Goal: Go to known website: Access a specific website the user already knows

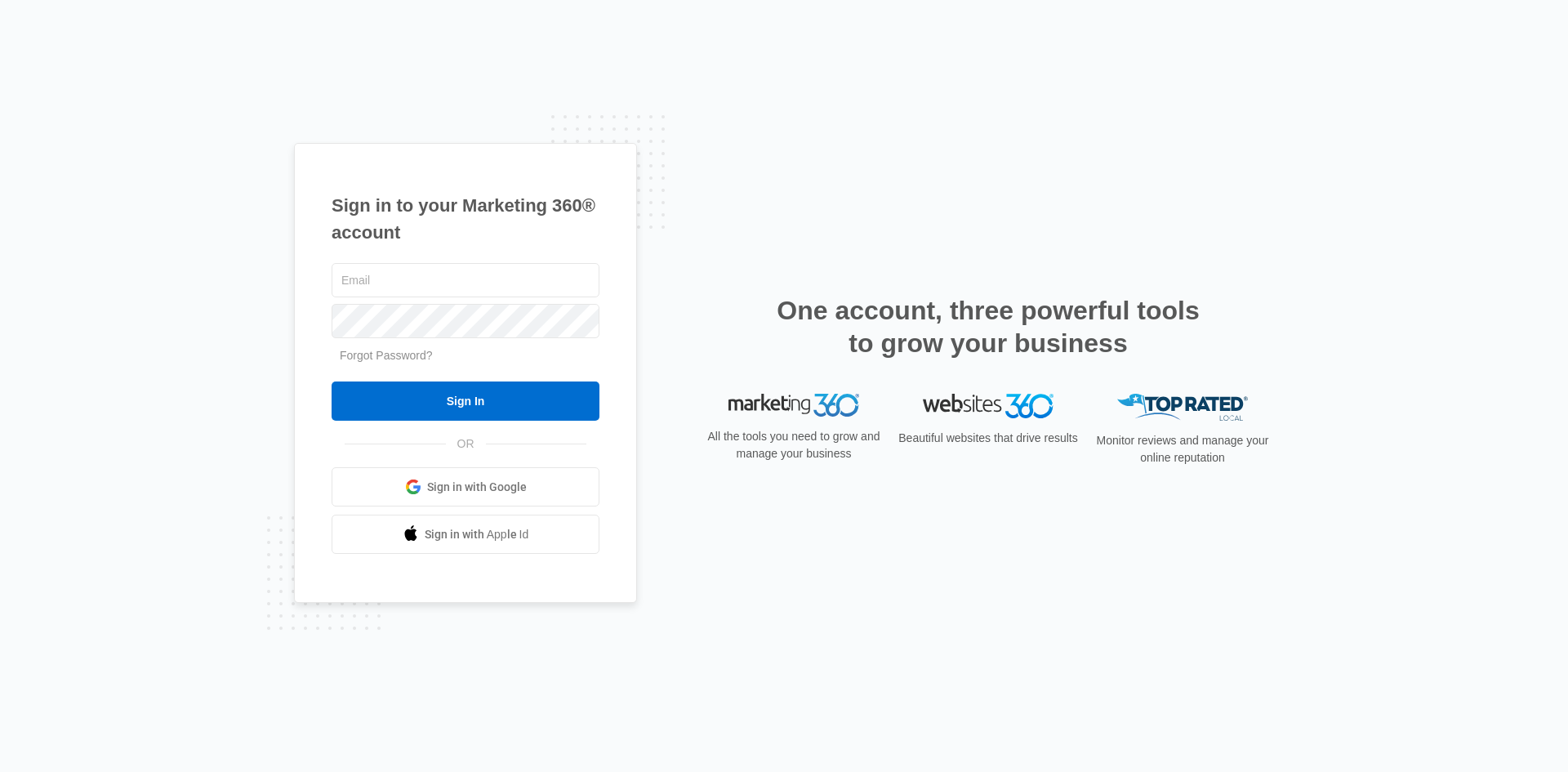
type input "[EMAIL_ADDRESS][DOMAIN_NAME]"
click at [332, 382] on input "Sign In" at bounding box center [465, 402] width 268 height 39
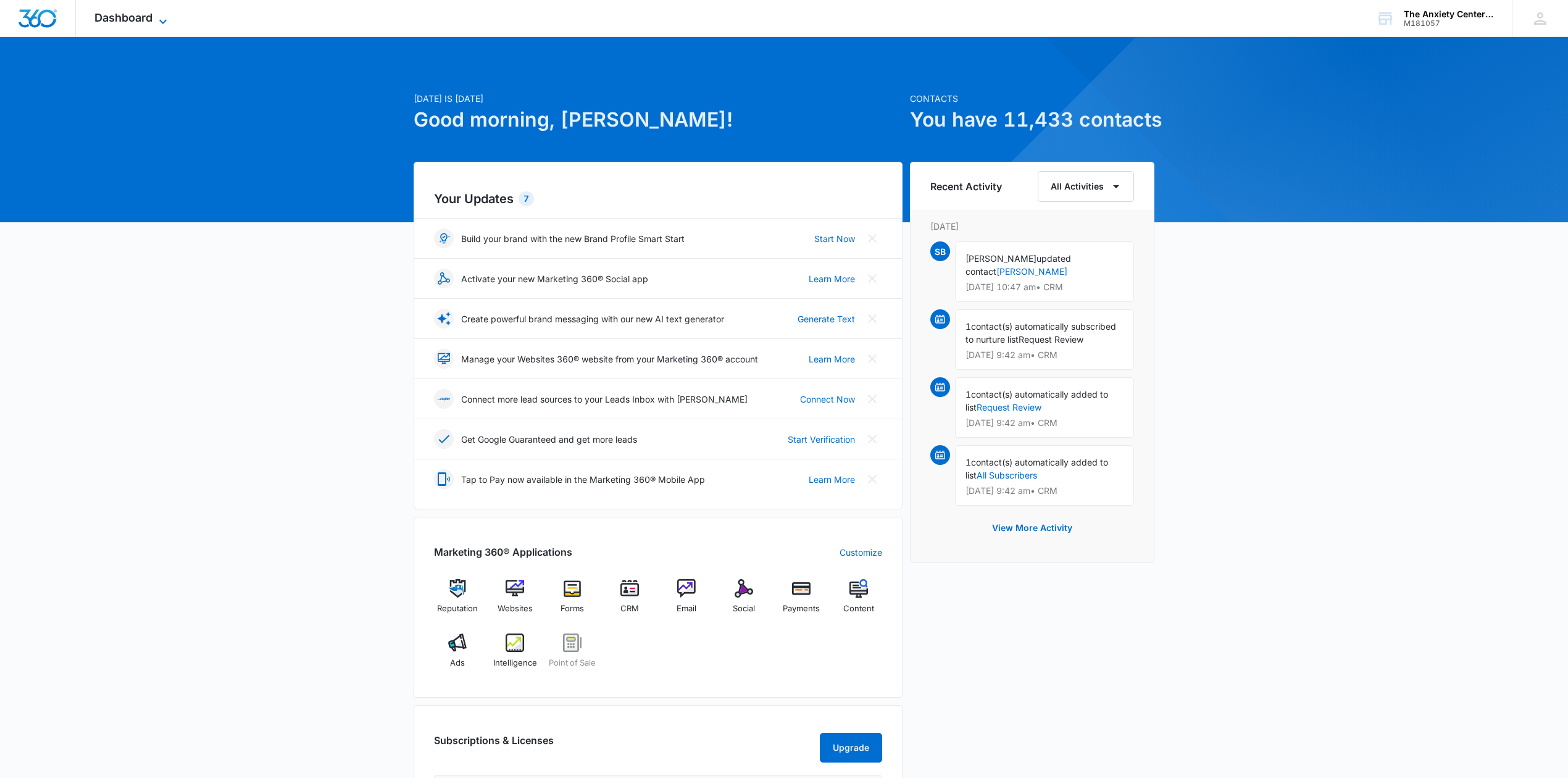
click at [152, 16] on span "Dashboard" at bounding box center [123, 17] width 58 height 13
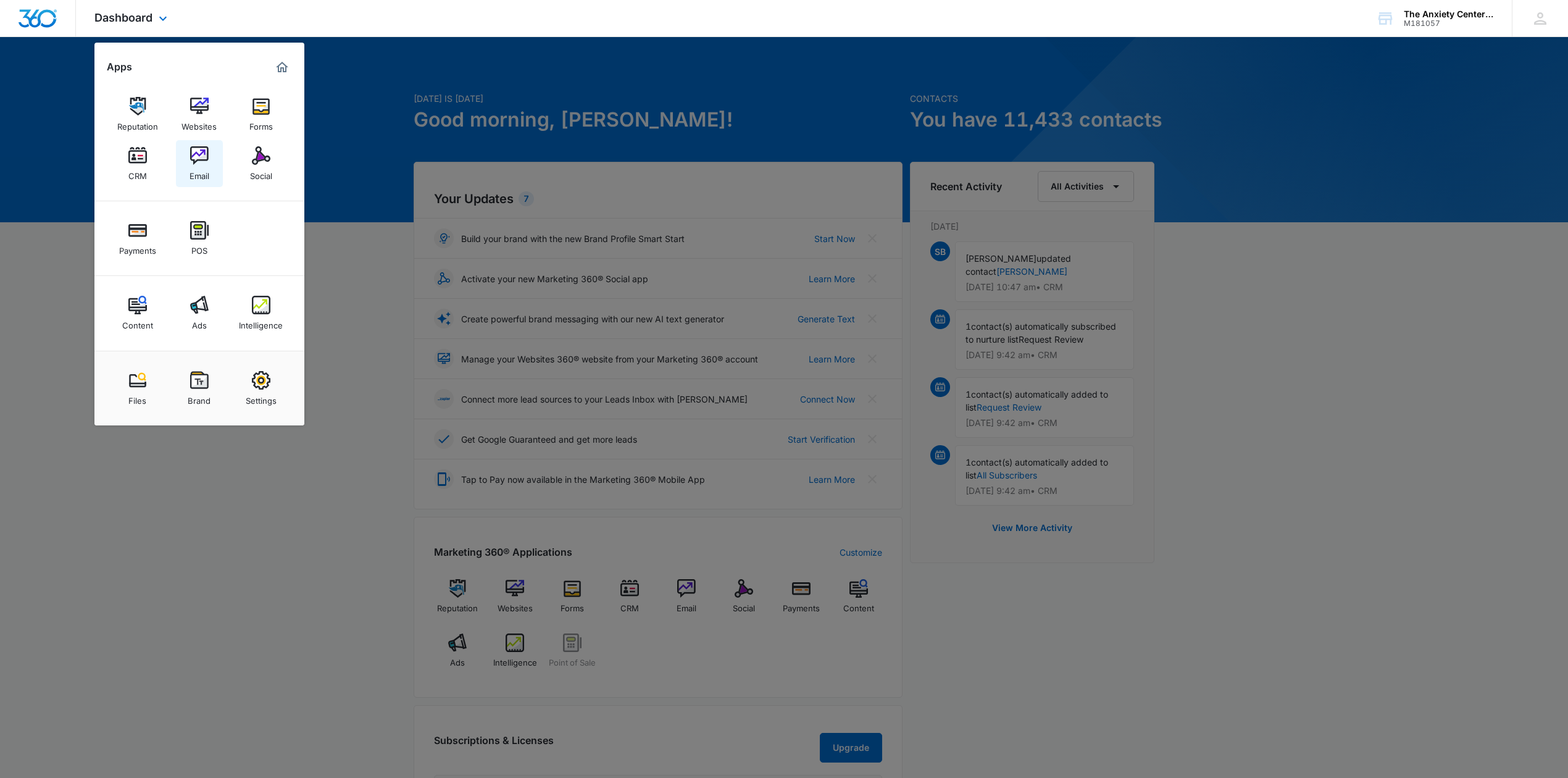
click at [206, 153] on img at bounding box center [199, 156] width 19 height 19
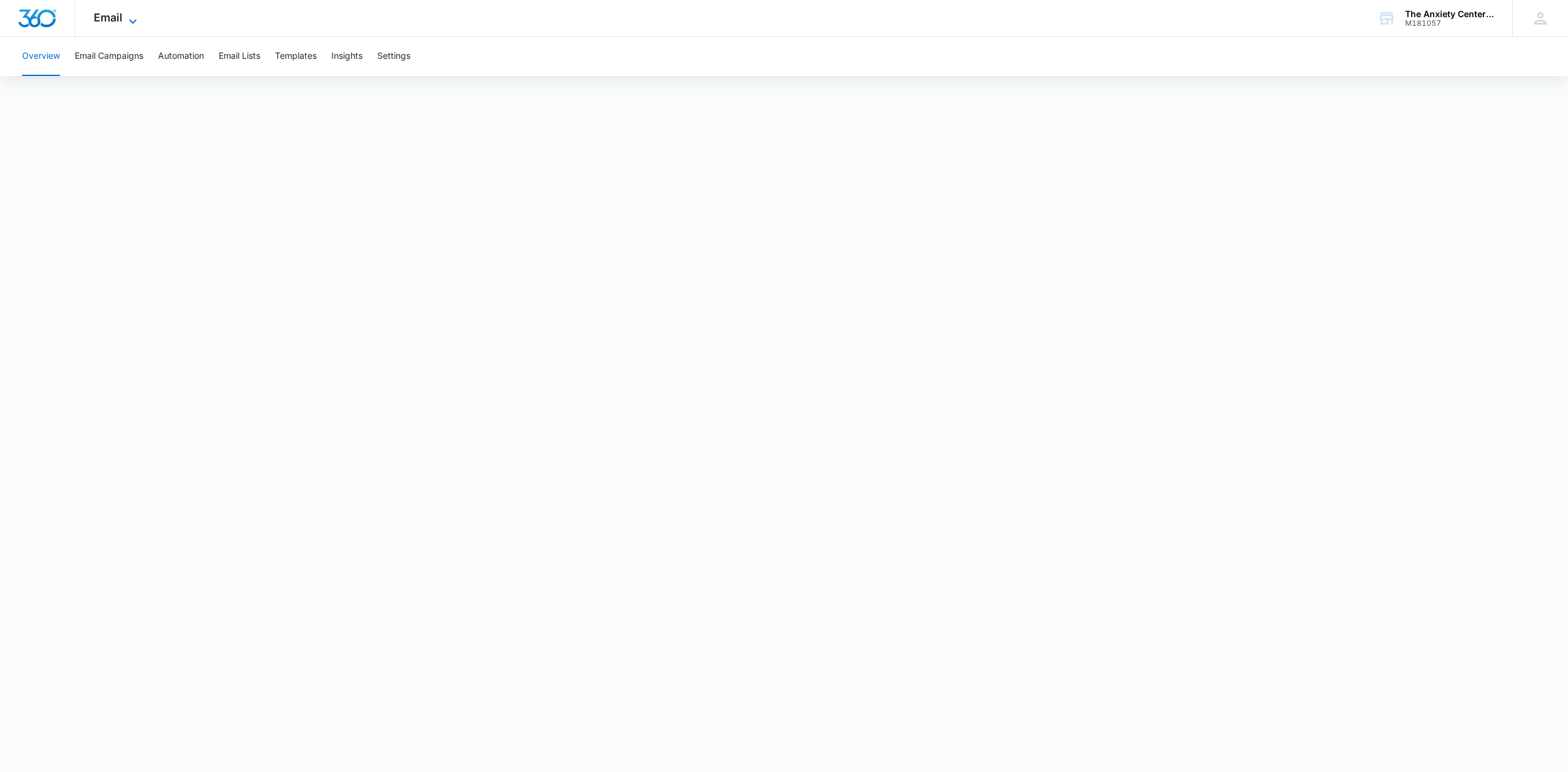
click at [108, 18] on span "Email" at bounding box center [108, 17] width 29 height 13
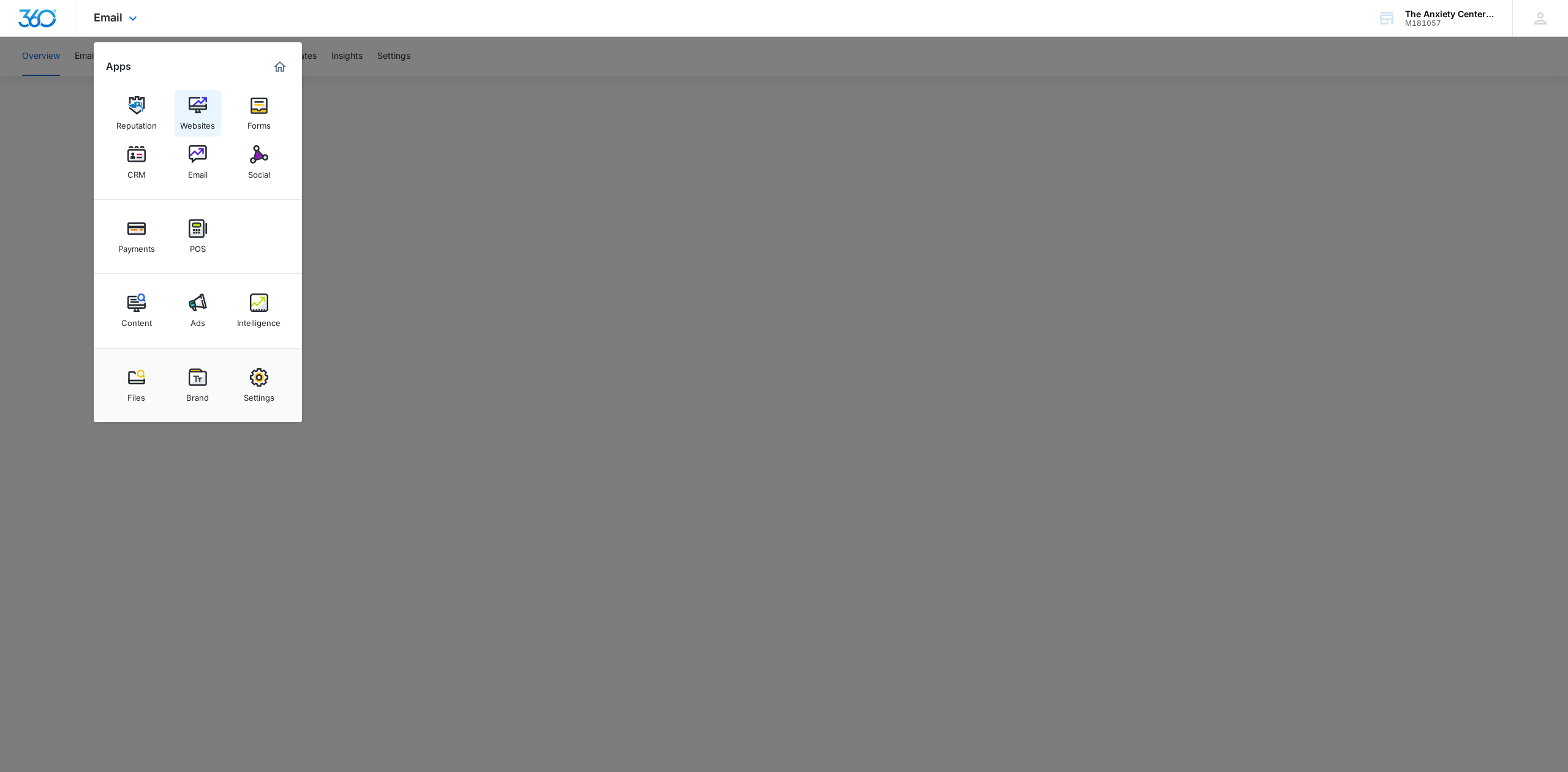
click at [191, 108] on img at bounding box center [198, 105] width 18 height 18
